Goal: Transaction & Acquisition: Purchase product/service

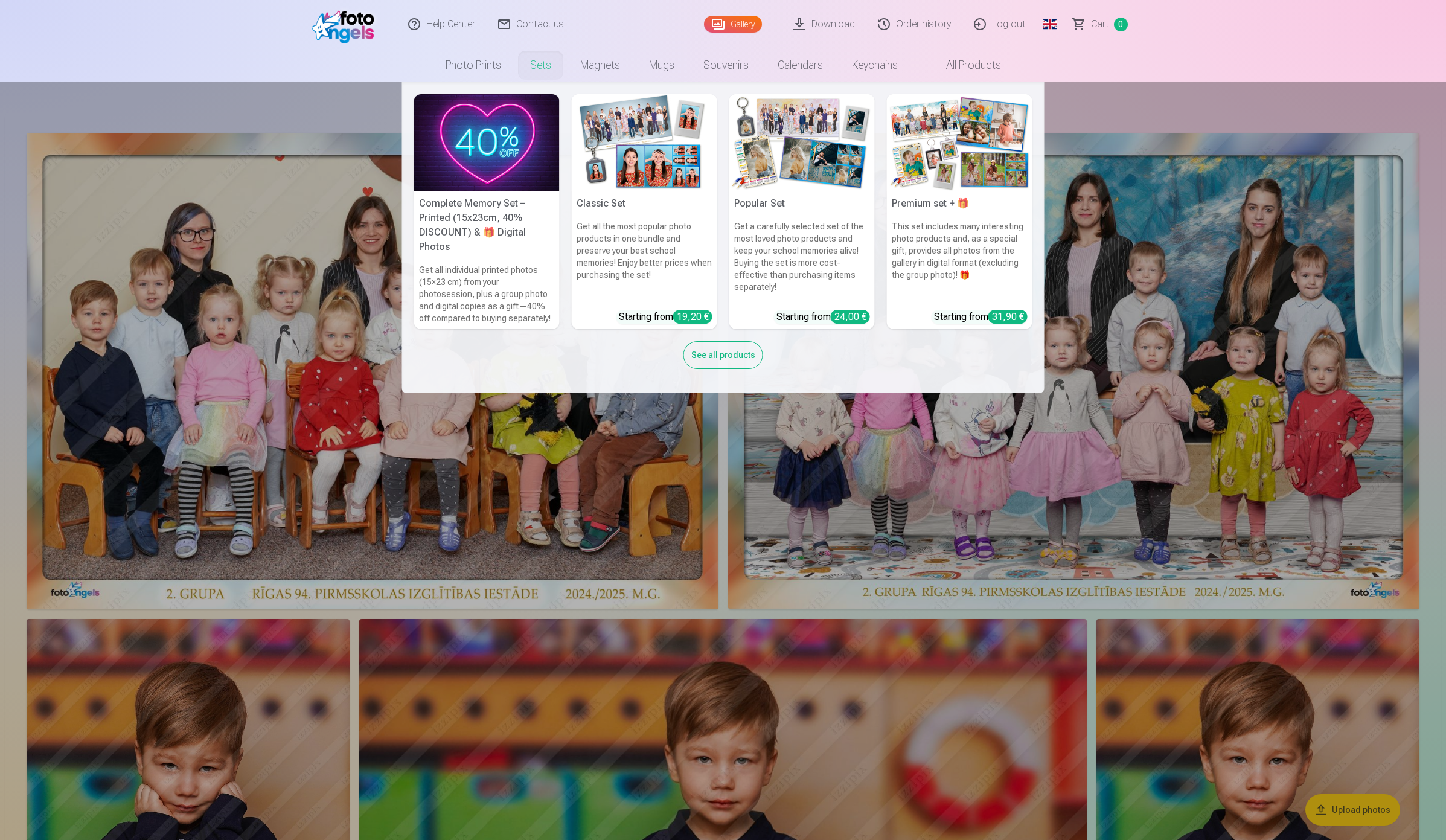
click at [536, 68] on link "Sets" at bounding box center [541, 65] width 50 height 33
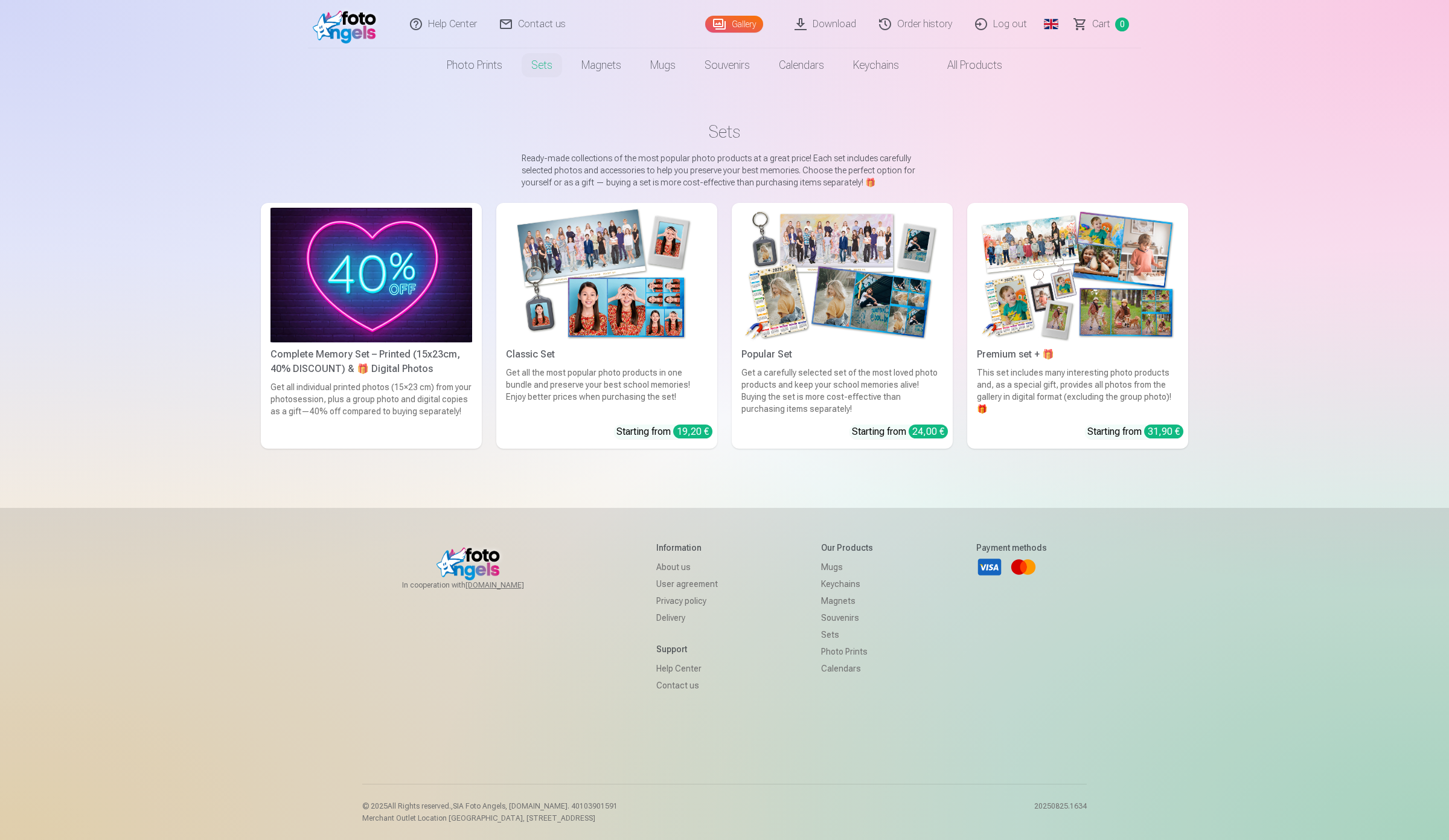
click at [347, 316] on img at bounding box center [371, 275] width 202 height 135
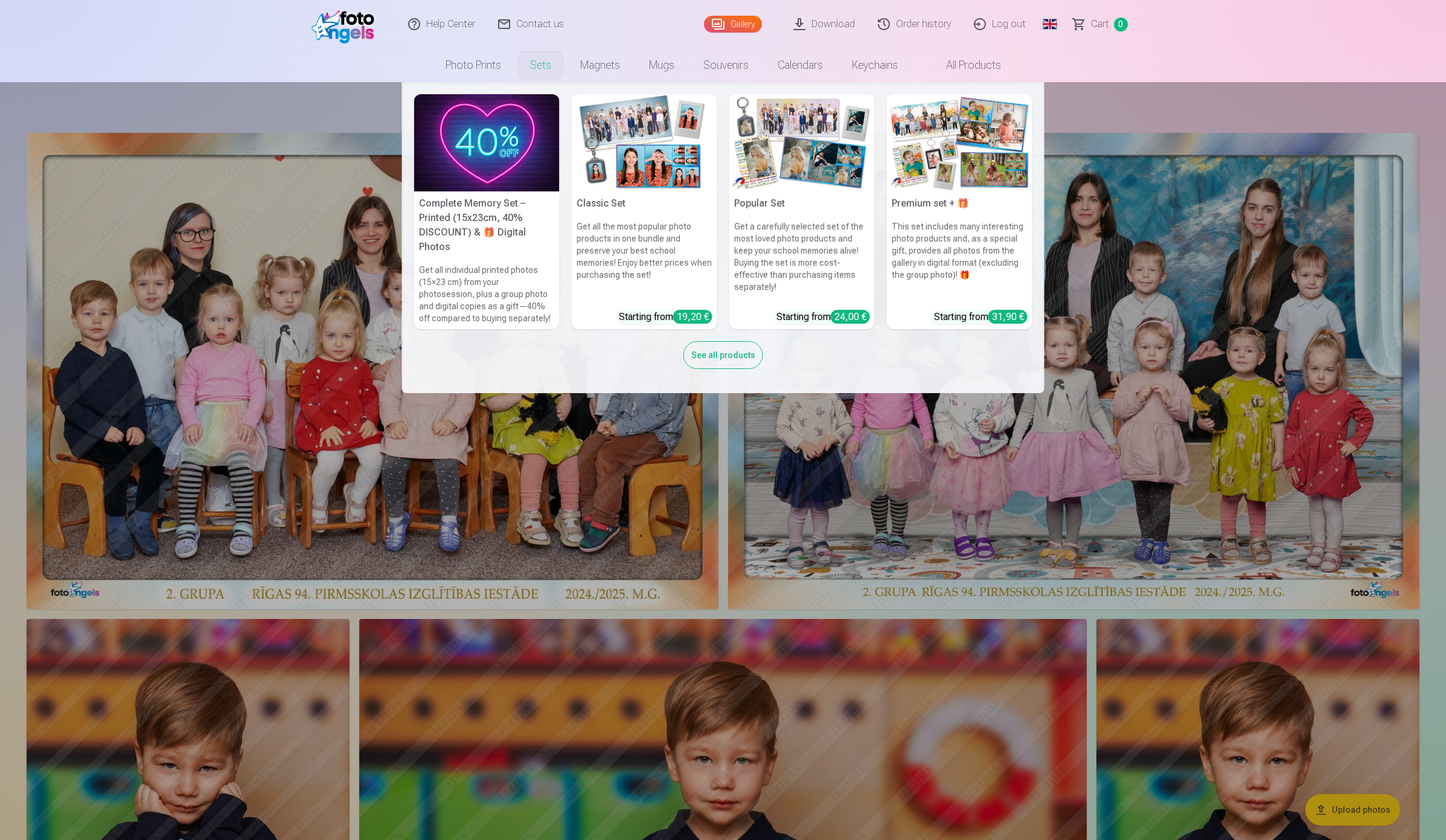
click at [533, 65] on link "Sets" at bounding box center [541, 65] width 50 height 33
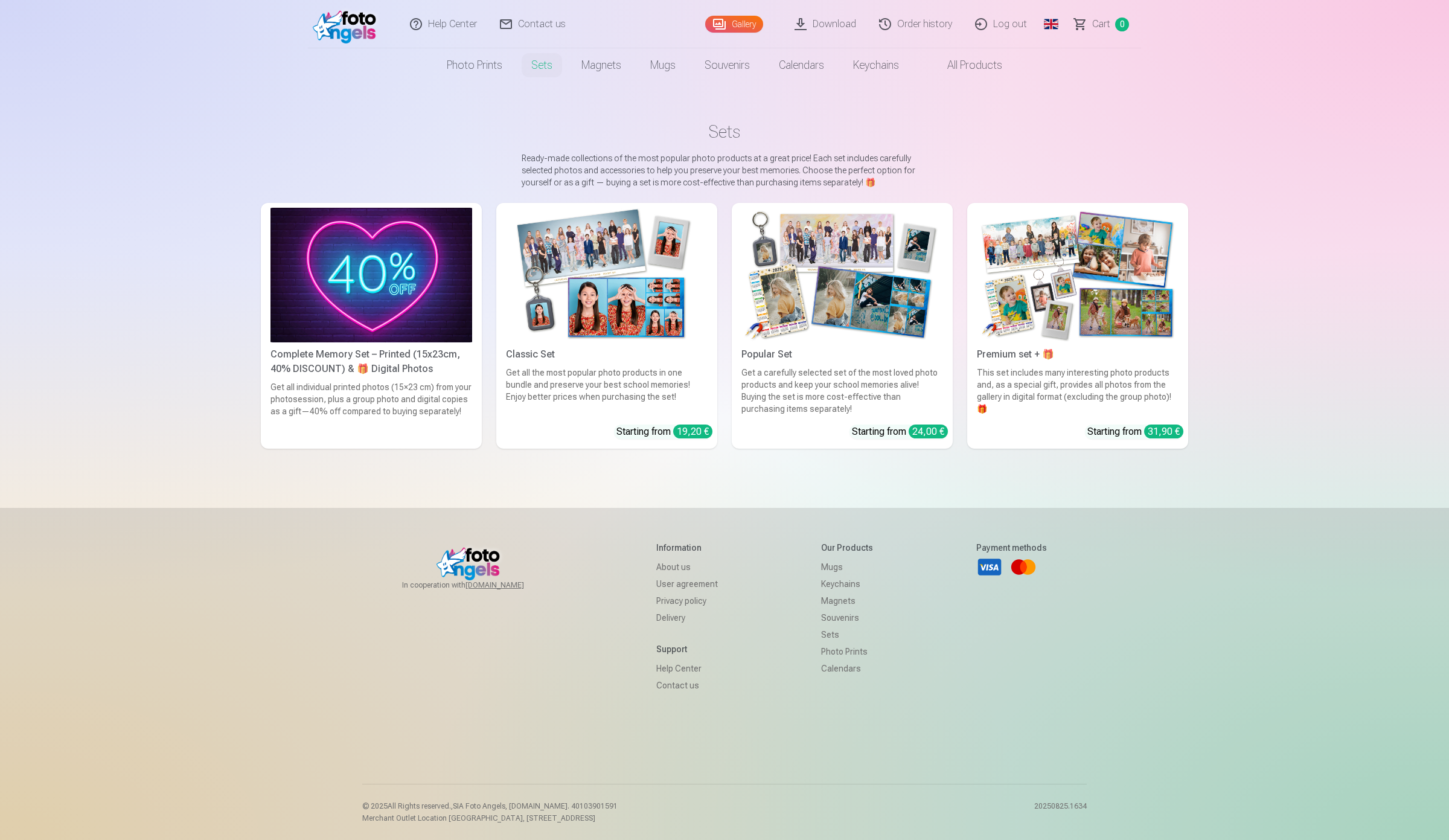
click at [354, 315] on img at bounding box center [371, 275] width 202 height 135
